Goal: Transaction & Acquisition: Purchase product/service

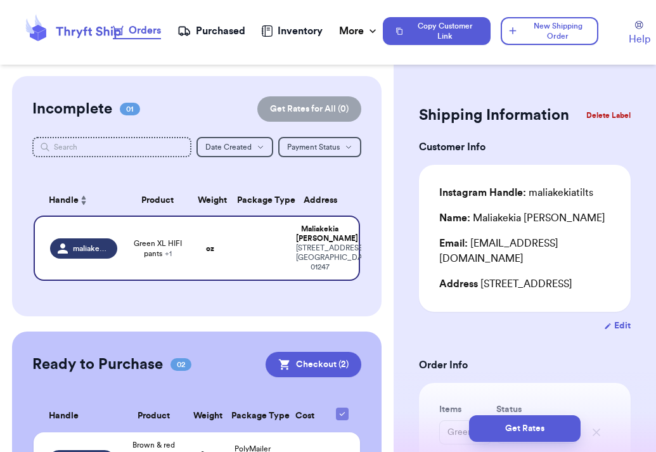
scroll to position [143, 0]
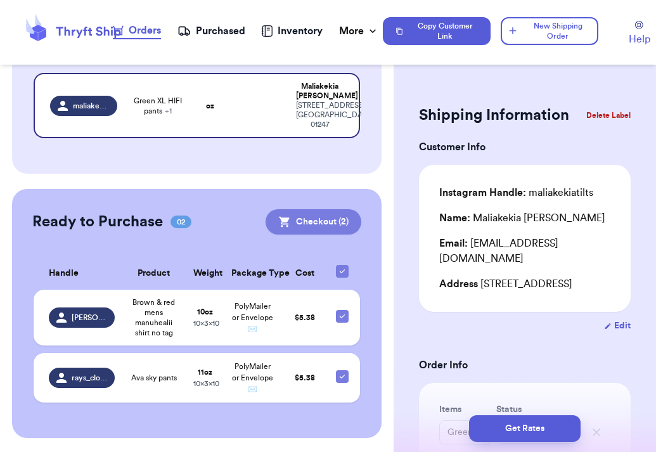
click at [324, 224] on button "Checkout ( 2 )" at bounding box center [313, 221] width 96 height 25
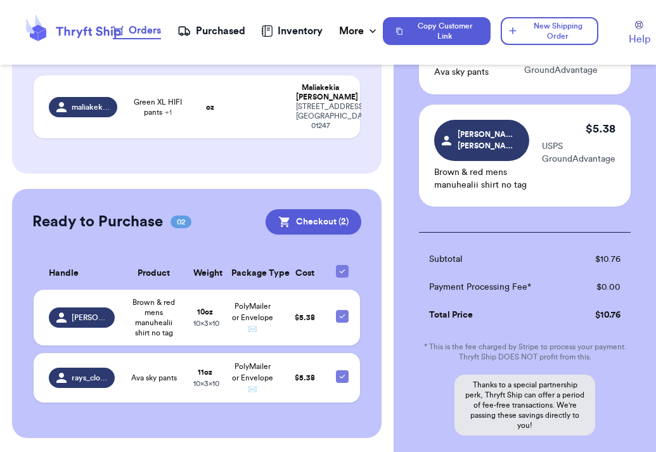
scroll to position [249, 0]
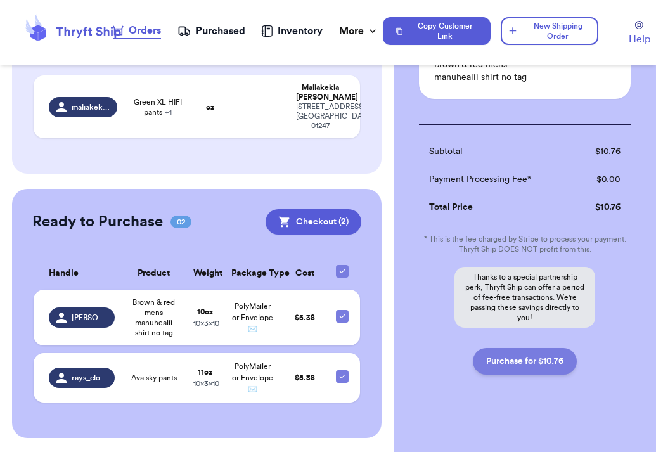
click at [519, 348] on button "Purchase for $10.76" at bounding box center [525, 361] width 104 height 27
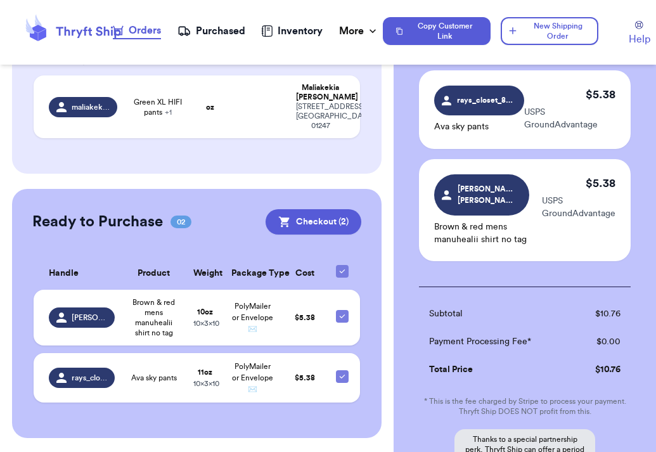
scroll to position [0, 0]
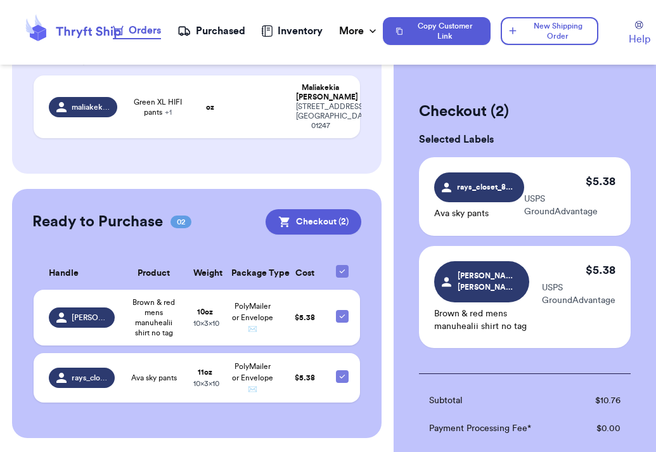
checkbox input "false"
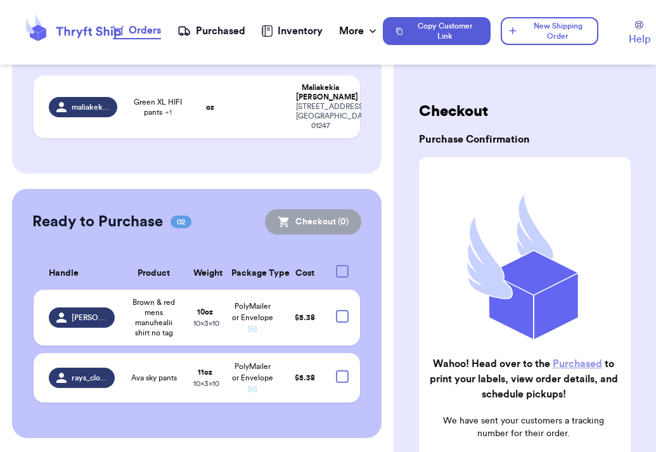
checkbox input "true"
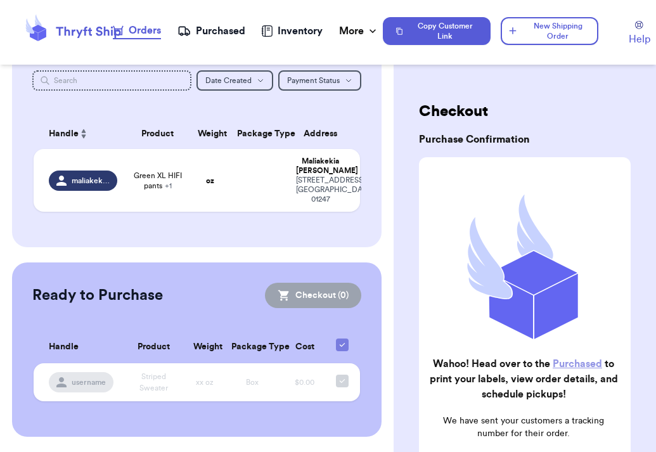
scroll to position [65, 0]
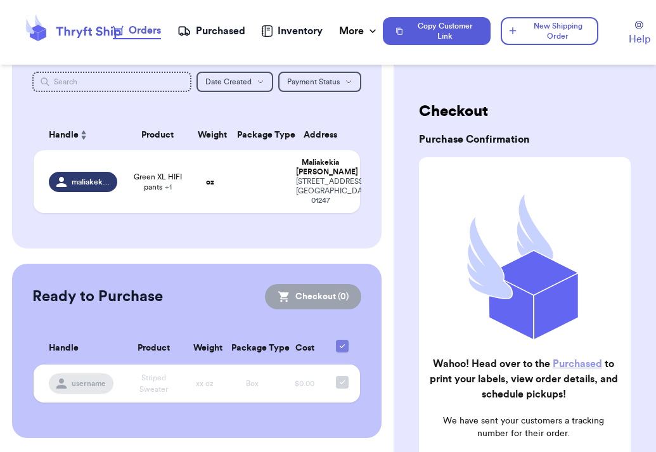
click at [231, 37] on div "Purchased" at bounding box center [211, 30] width 68 height 15
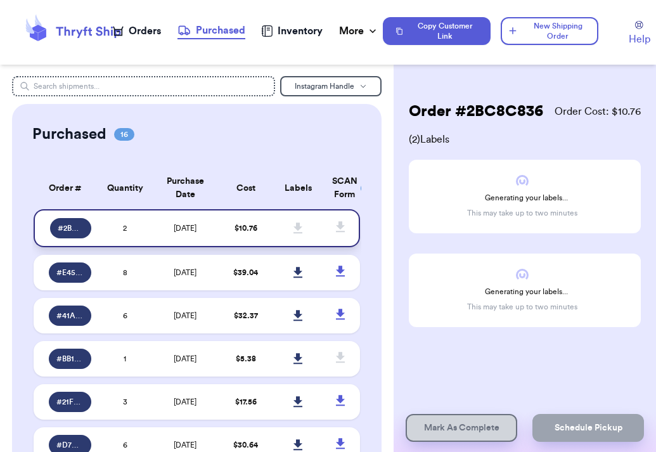
click at [174, 228] on span "[DATE]" at bounding box center [185, 228] width 23 height 8
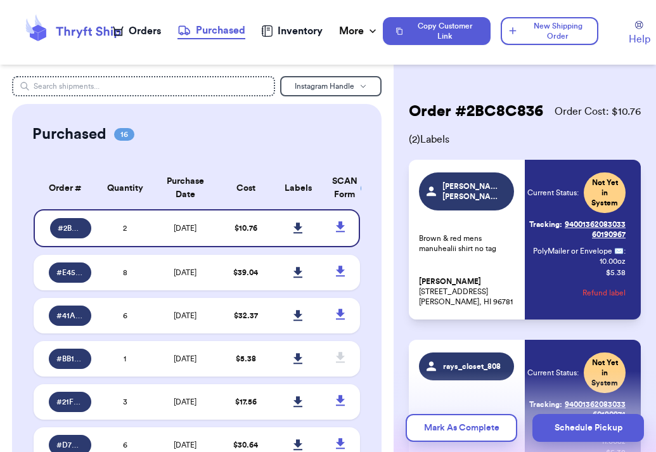
scroll to position [149, 0]
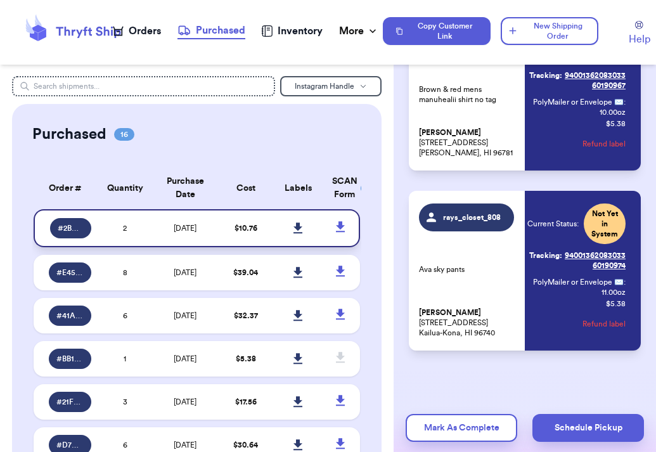
click at [297, 227] on icon at bounding box center [297, 227] width 9 height 11
